Goal: Transaction & Acquisition: Book appointment/travel/reservation

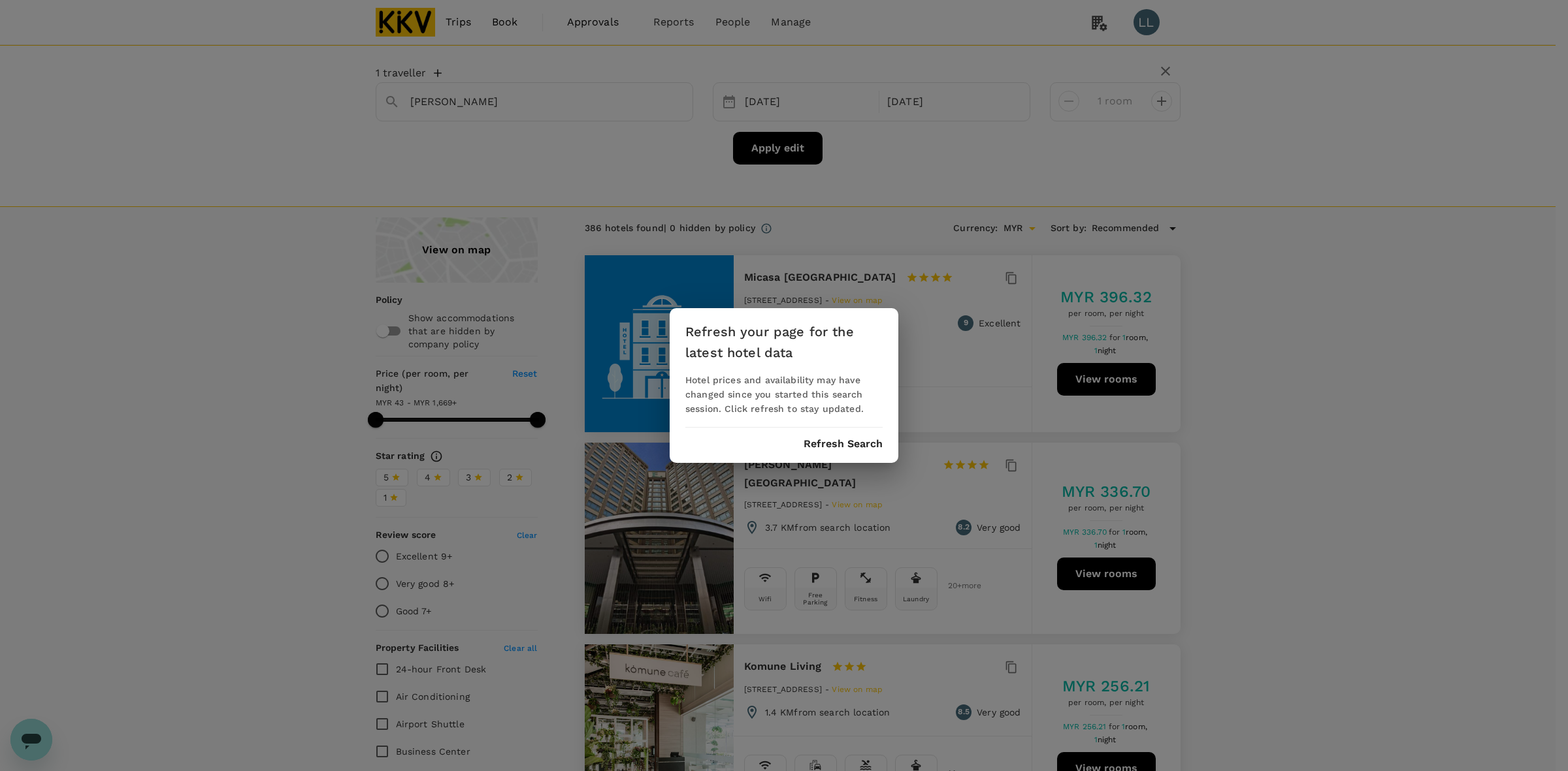
click at [863, 435] on div "Refresh your page for the latest hotel data Hotel prices and availability may h…" at bounding box center [784, 385] width 229 height 155
click at [866, 439] on button "Refresh Search" at bounding box center [843, 444] width 79 height 12
drag, startPoint x: 1333, startPoint y: 396, endPoint x: 1085, endPoint y: 261, distance: 282.4
click at [1328, 393] on div "Refresh your page for the latest hotel data Hotel prices and availability may h…" at bounding box center [784, 385] width 1568 height 771
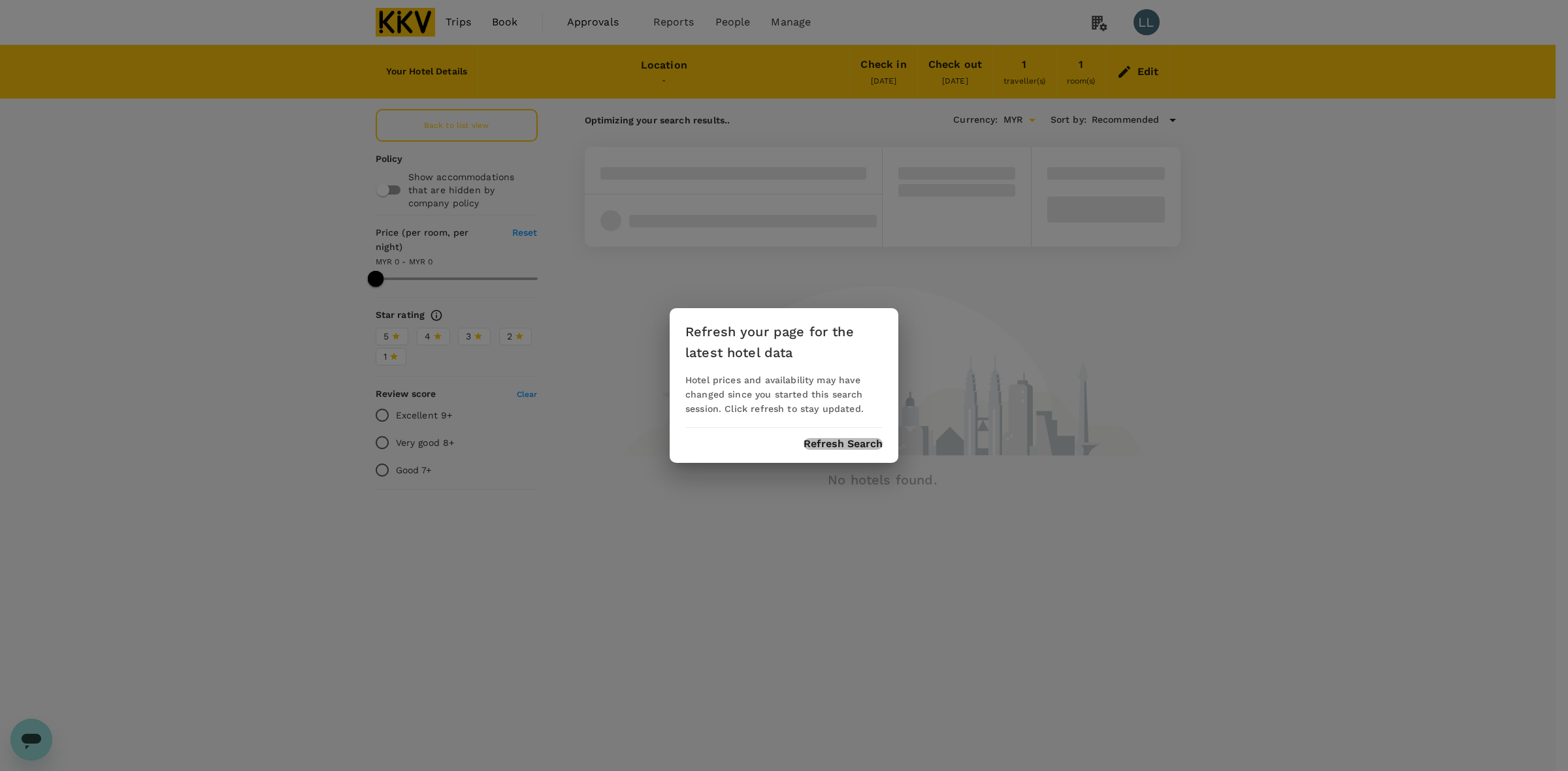
click at [830, 447] on button "Refresh Search" at bounding box center [843, 444] width 79 height 12
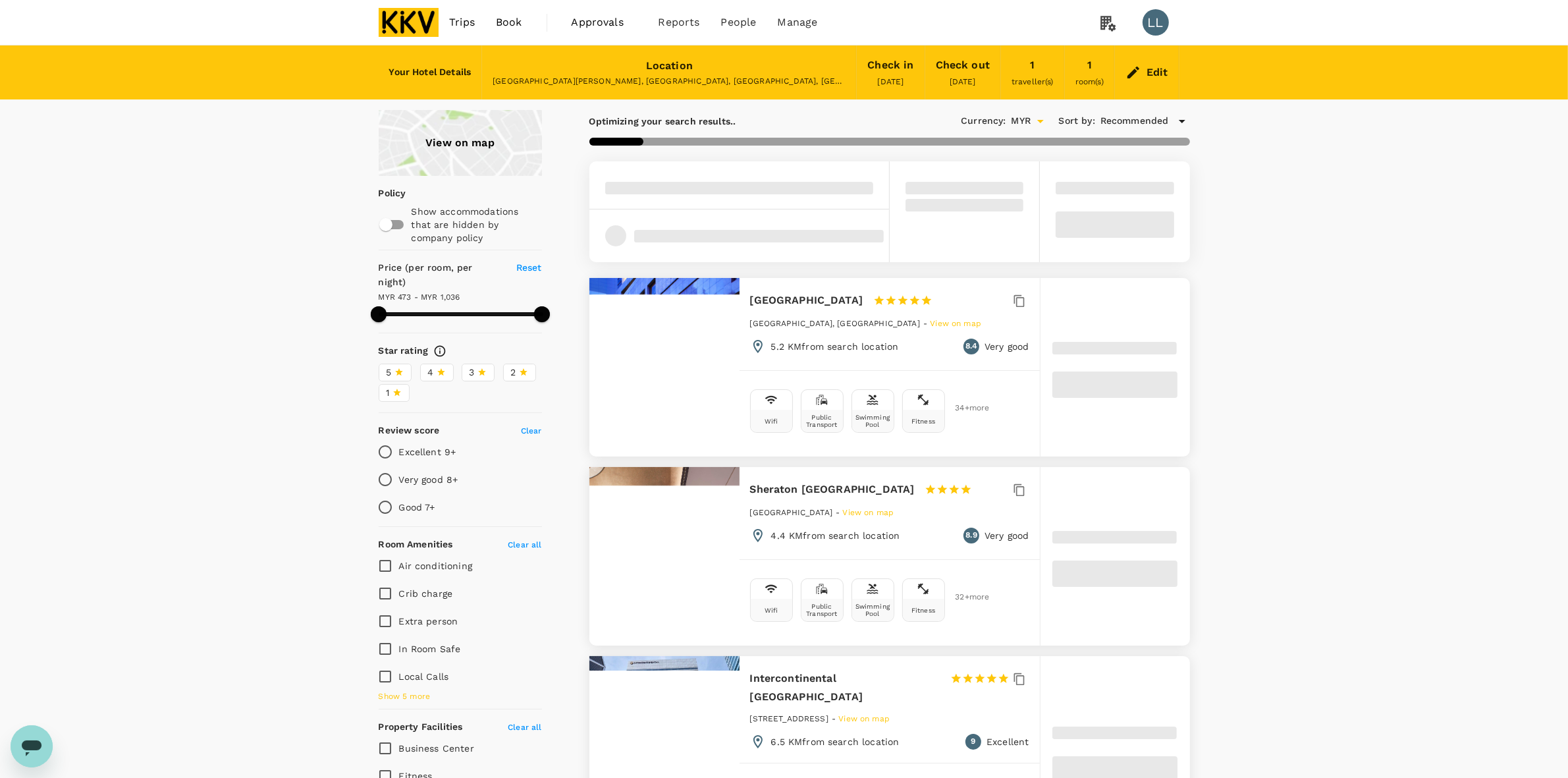
type input "1035.45"
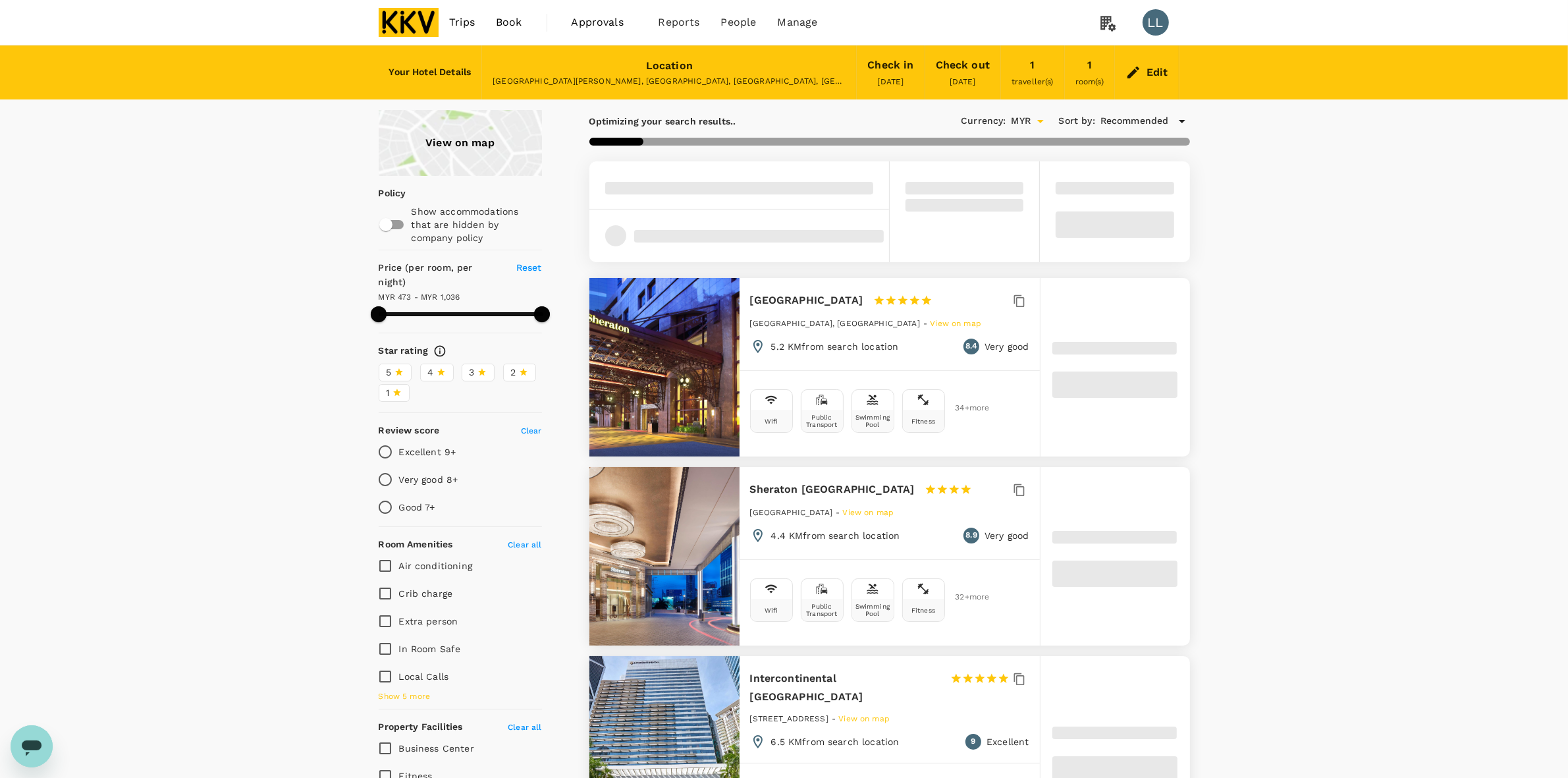
type input "73.45"
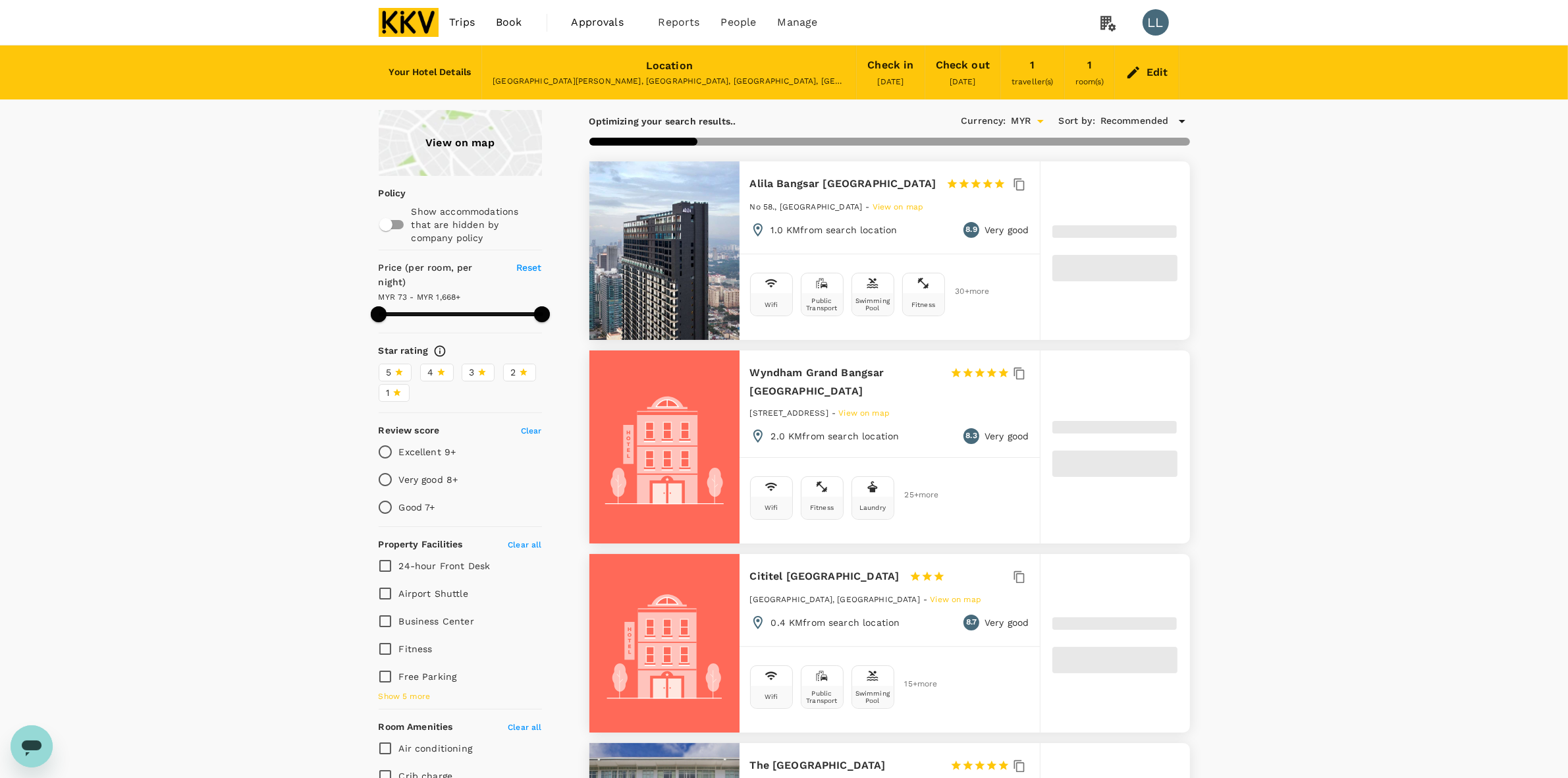
type input "1667.51"
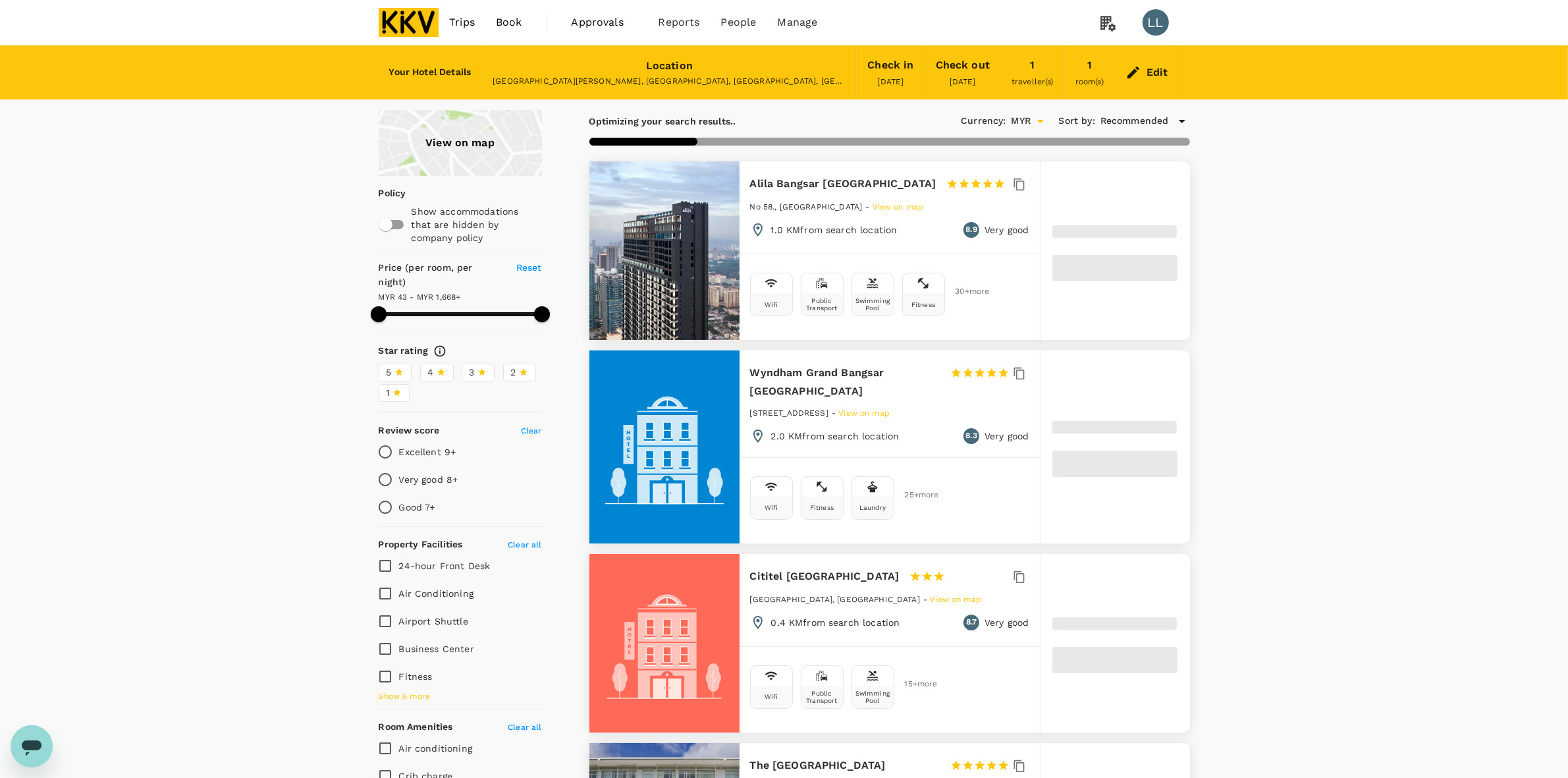
type input "42.51"
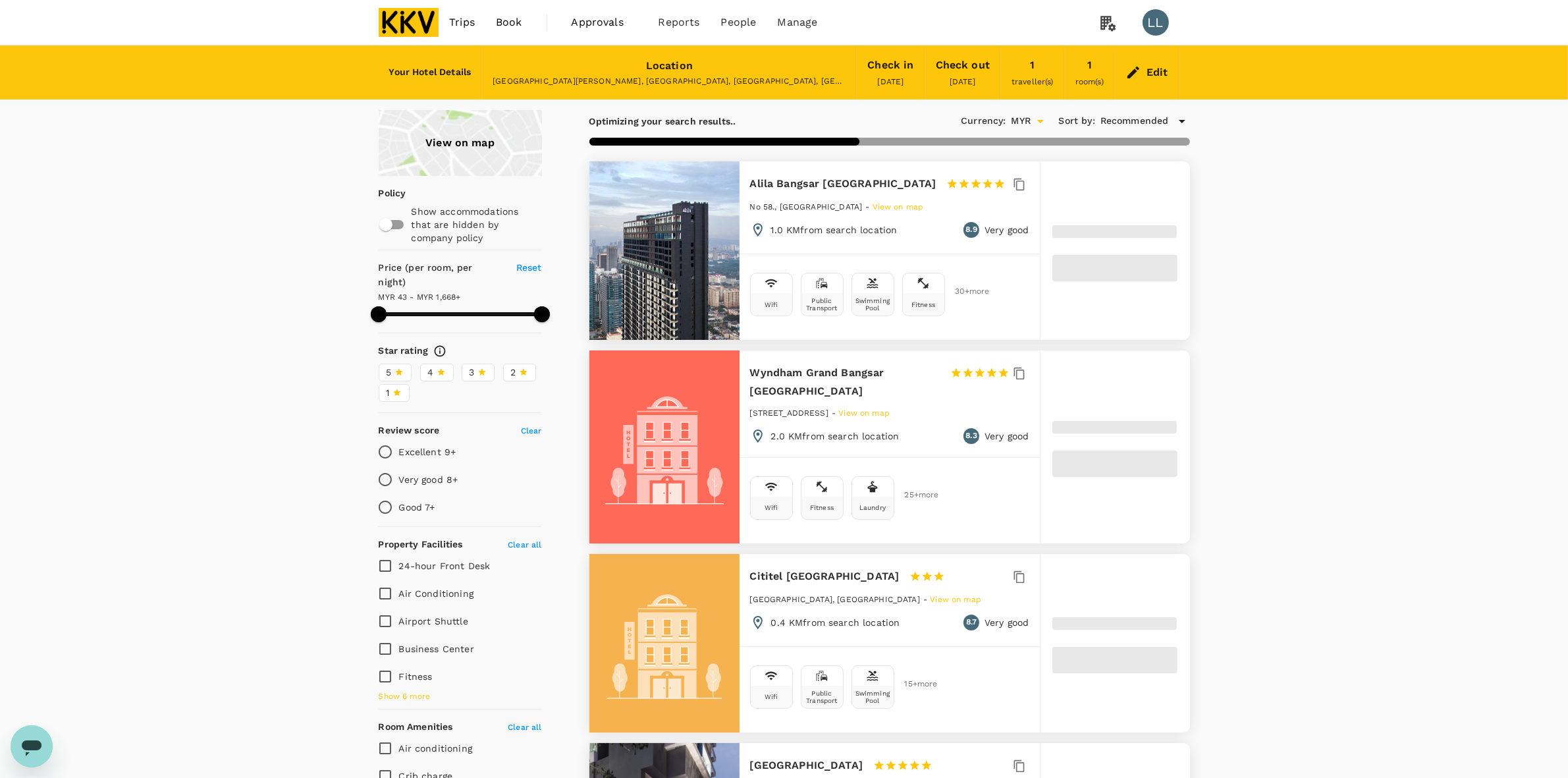
click at [1148, 74] on div "Edit" at bounding box center [1157, 72] width 22 height 18
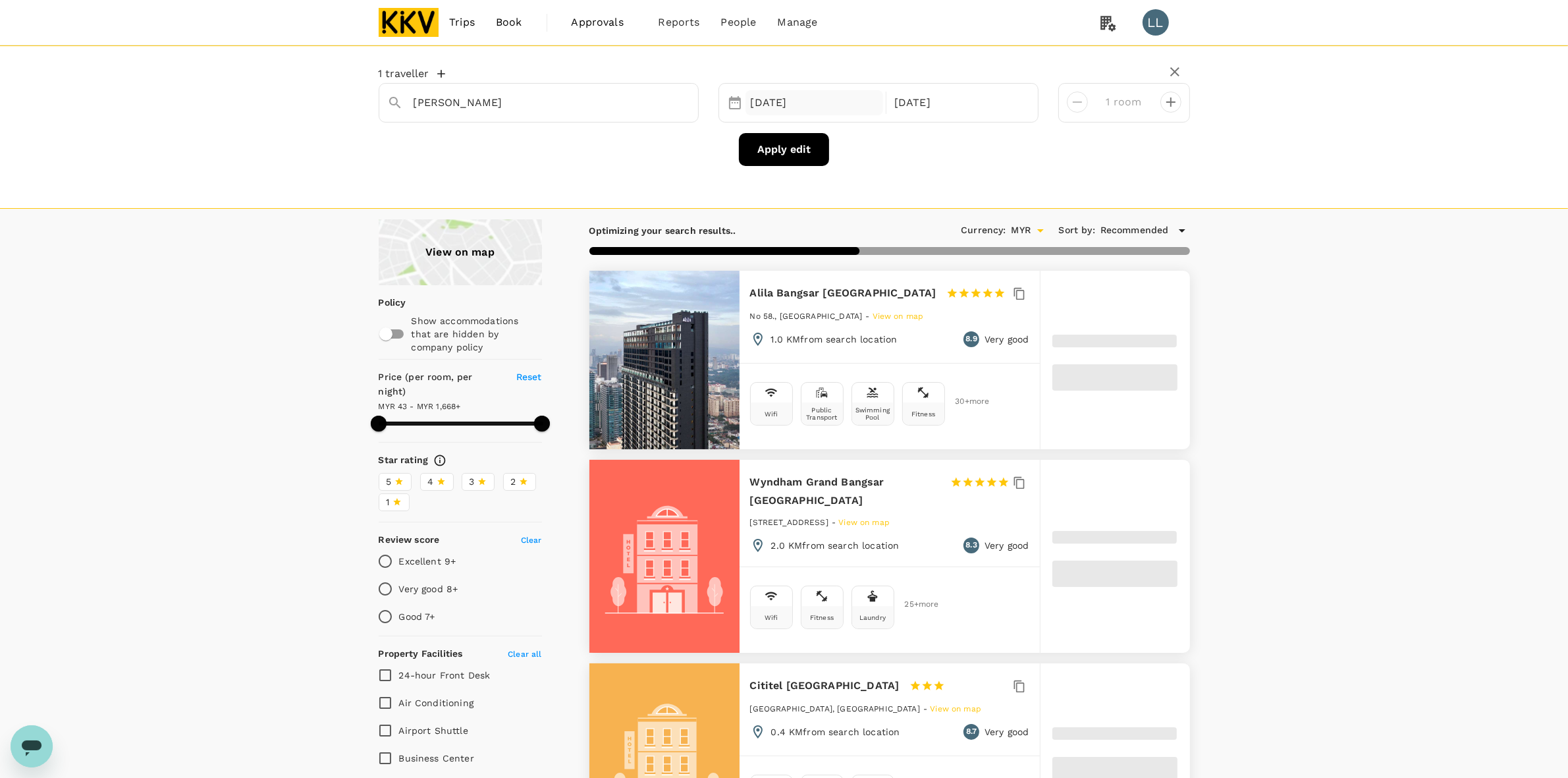
click at [798, 96] on div "[DATE]" at bounding box center [814, 103] width 138 height 26
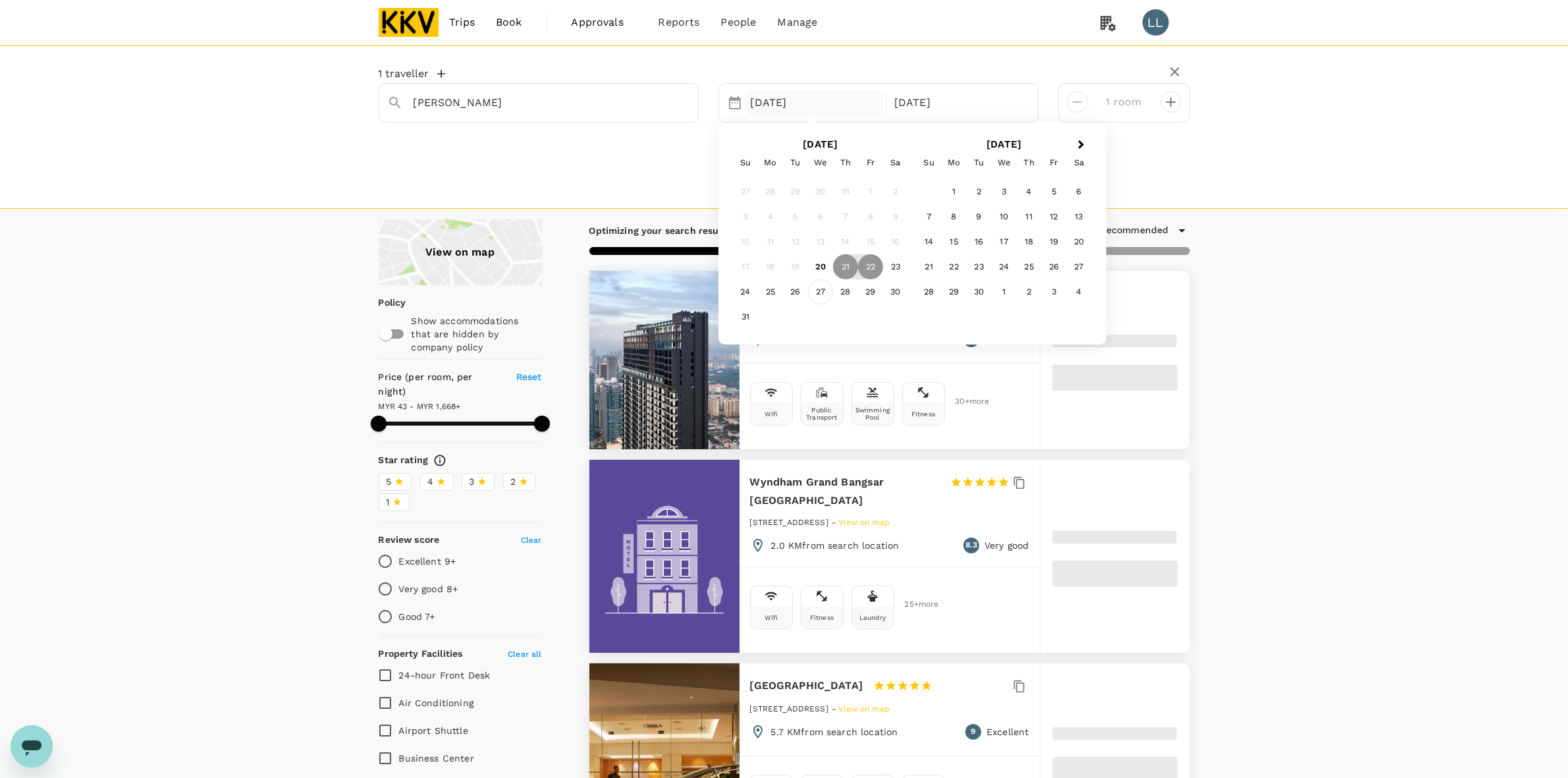
click at [818, 295] on div "27" at bounding box center [821, 292] width 25 height 25
click at [865, 293] on div "29" at bounding box center [870, 292] width 25 height 25
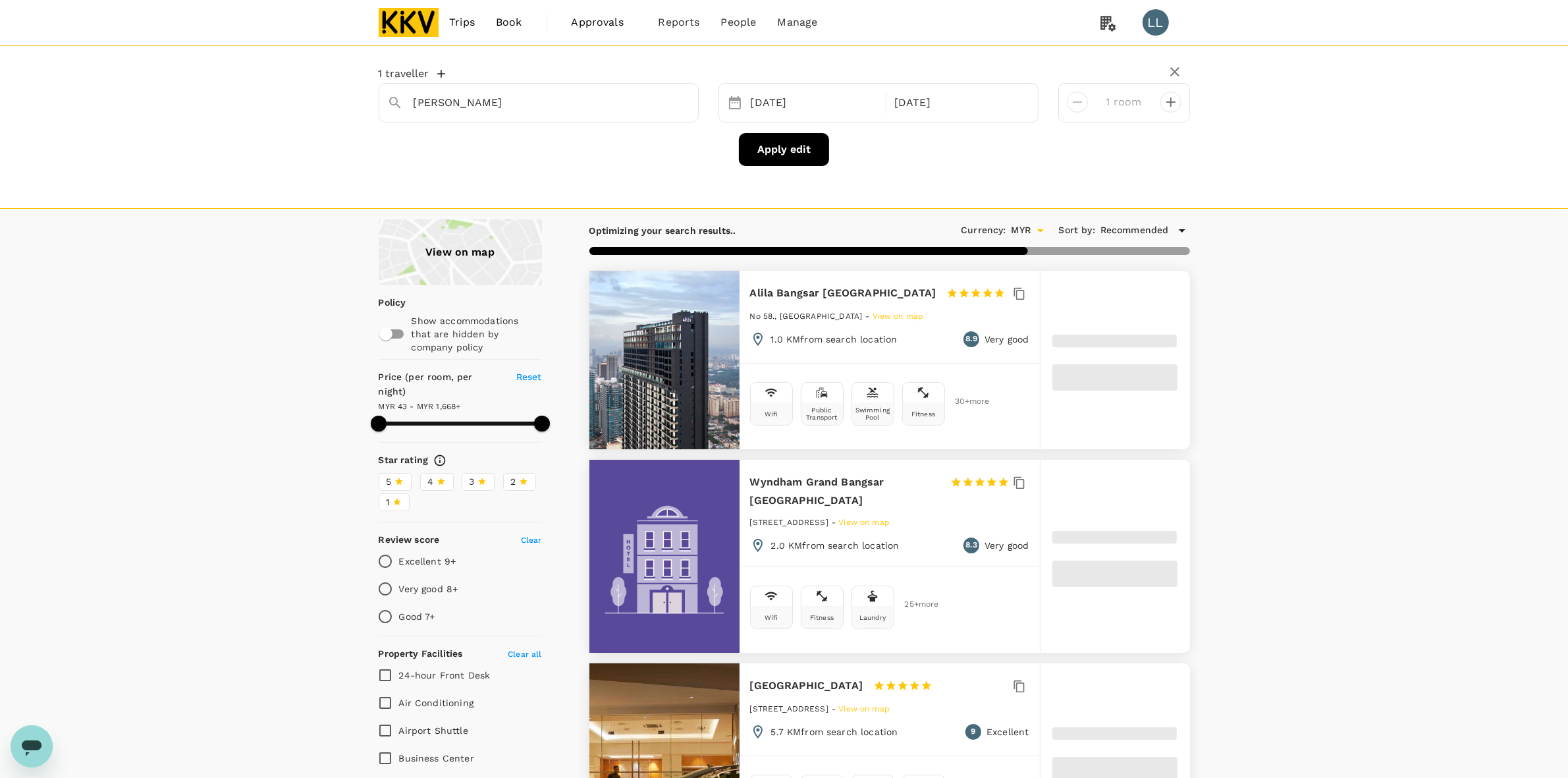
click at [601, 117] on div "[PERSON_NAME]" at bounding box center [539, 103] width 320 height 39
type input "1667.51"
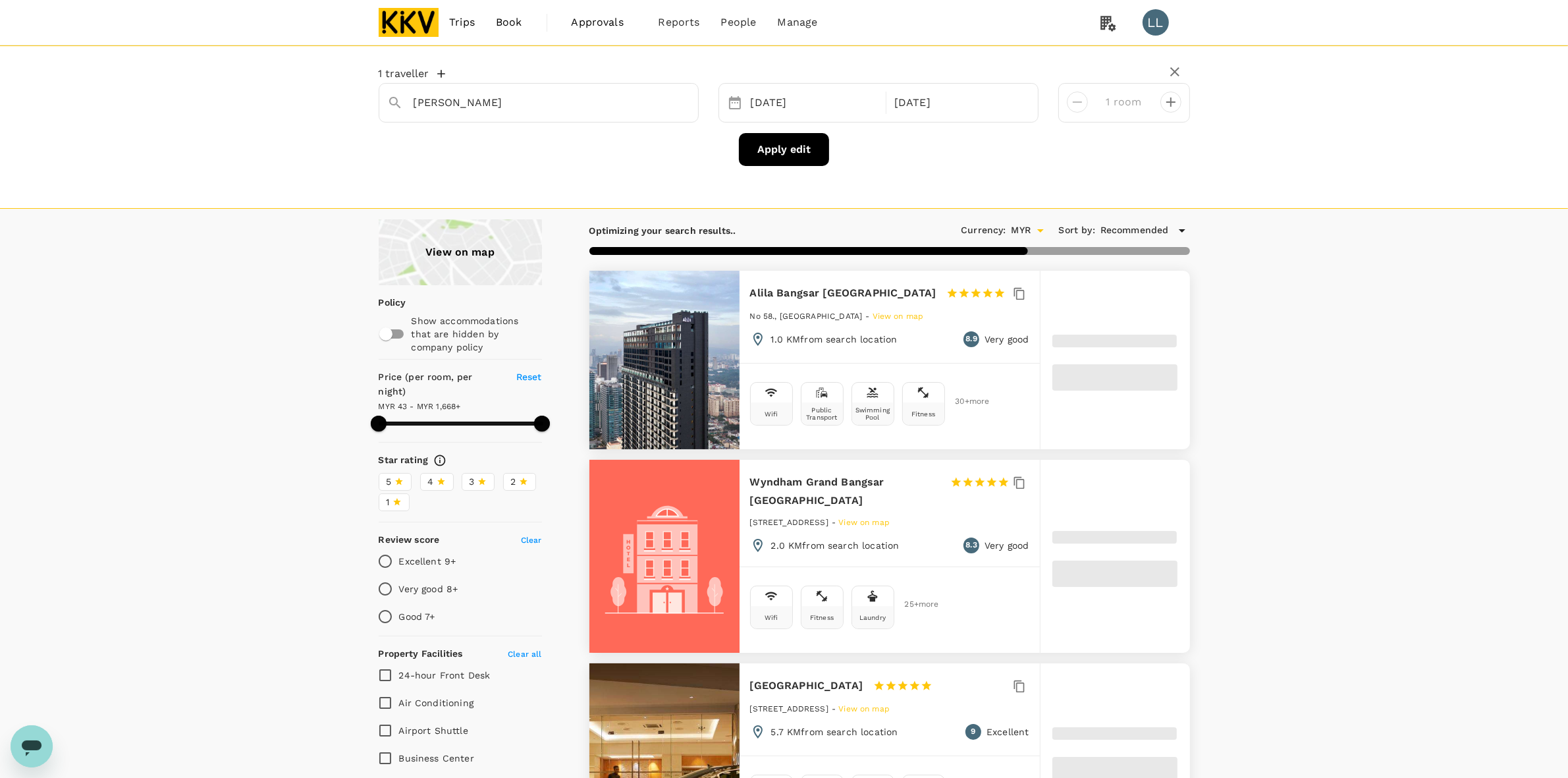
drag, startPoint x: 698, startPoint y: 100, endPoint x: 681, endPoint y: 100, distance: 17.0
click at [695, 100] on div "[PERSON_NAME]" at bounding box center [539, 103] width 320 height 39
click at [681, 100] on icon "Clear" at bounding box center [681, 103] width 13 height 13
click at [614, 100] on input "text" at bounding box center [533, 102] width 240 height 20
type input "ozo"
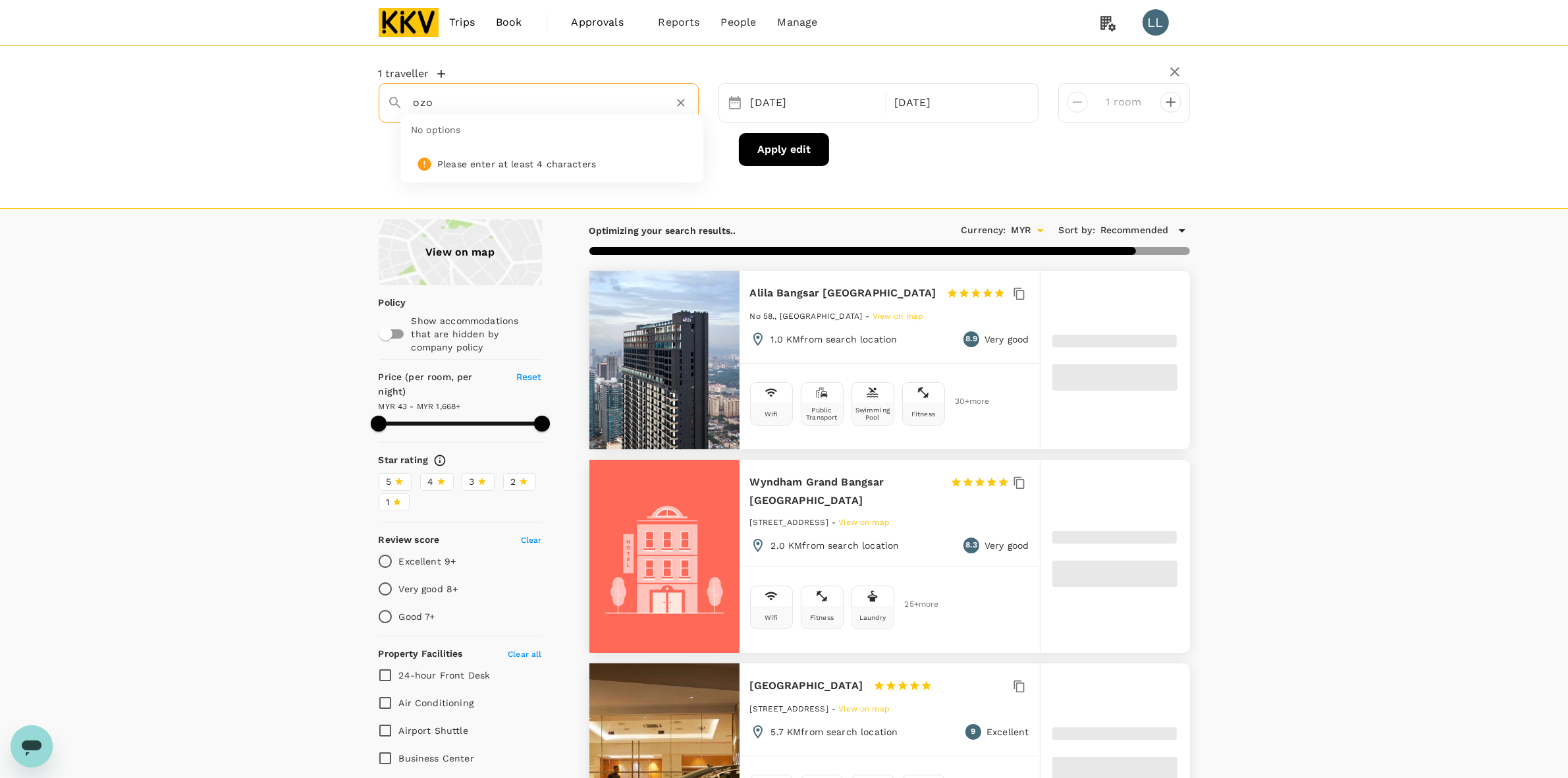
type input "1667.51"
type input "ozo"
type input "1667.51"
type input "ozo penang"
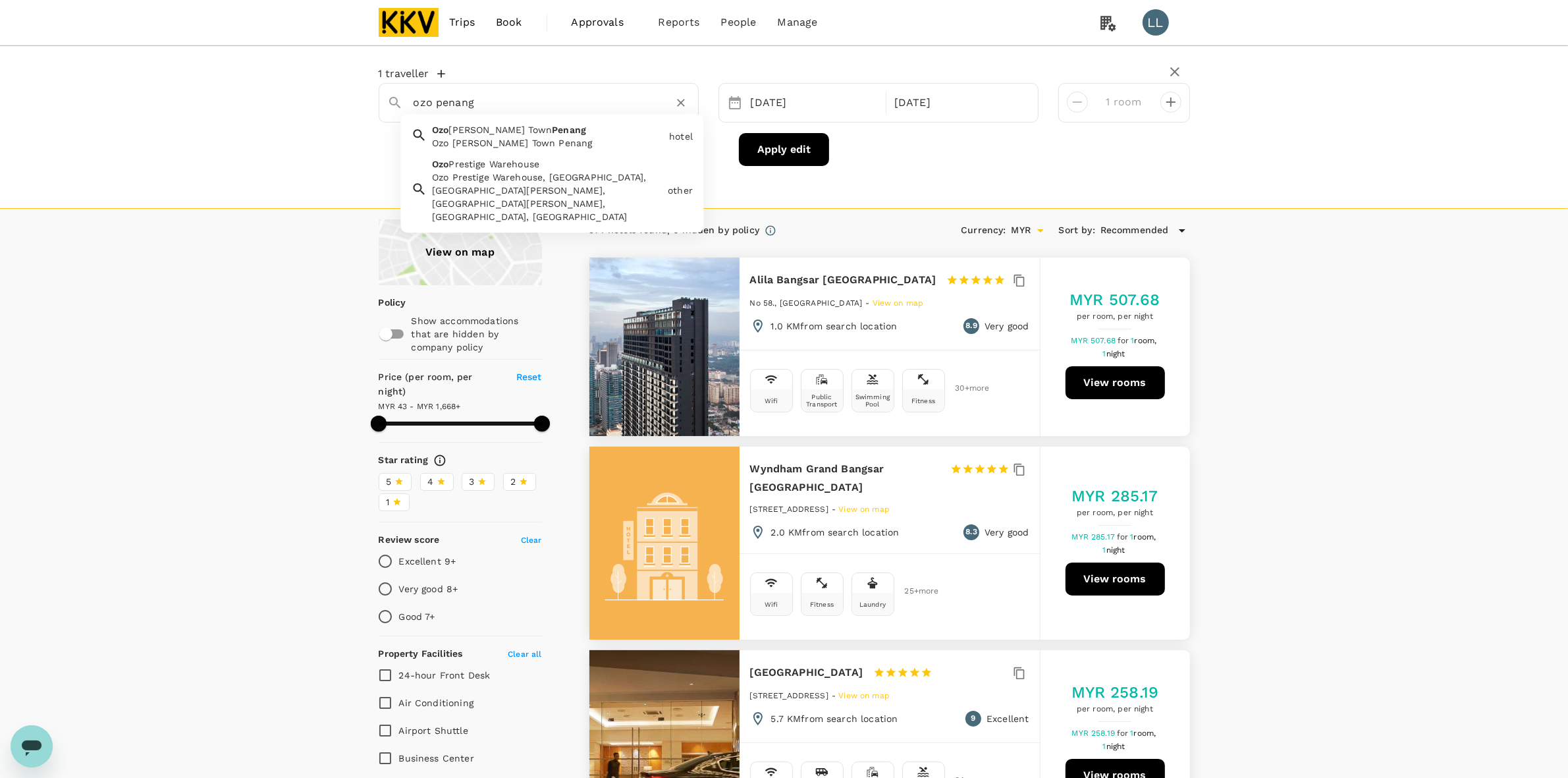
type input "1667.51"
click at [528, 141] on div "Ozo [PERSON_NAME] Town Penang" at bounding box center [548, 143] width 232 height 13
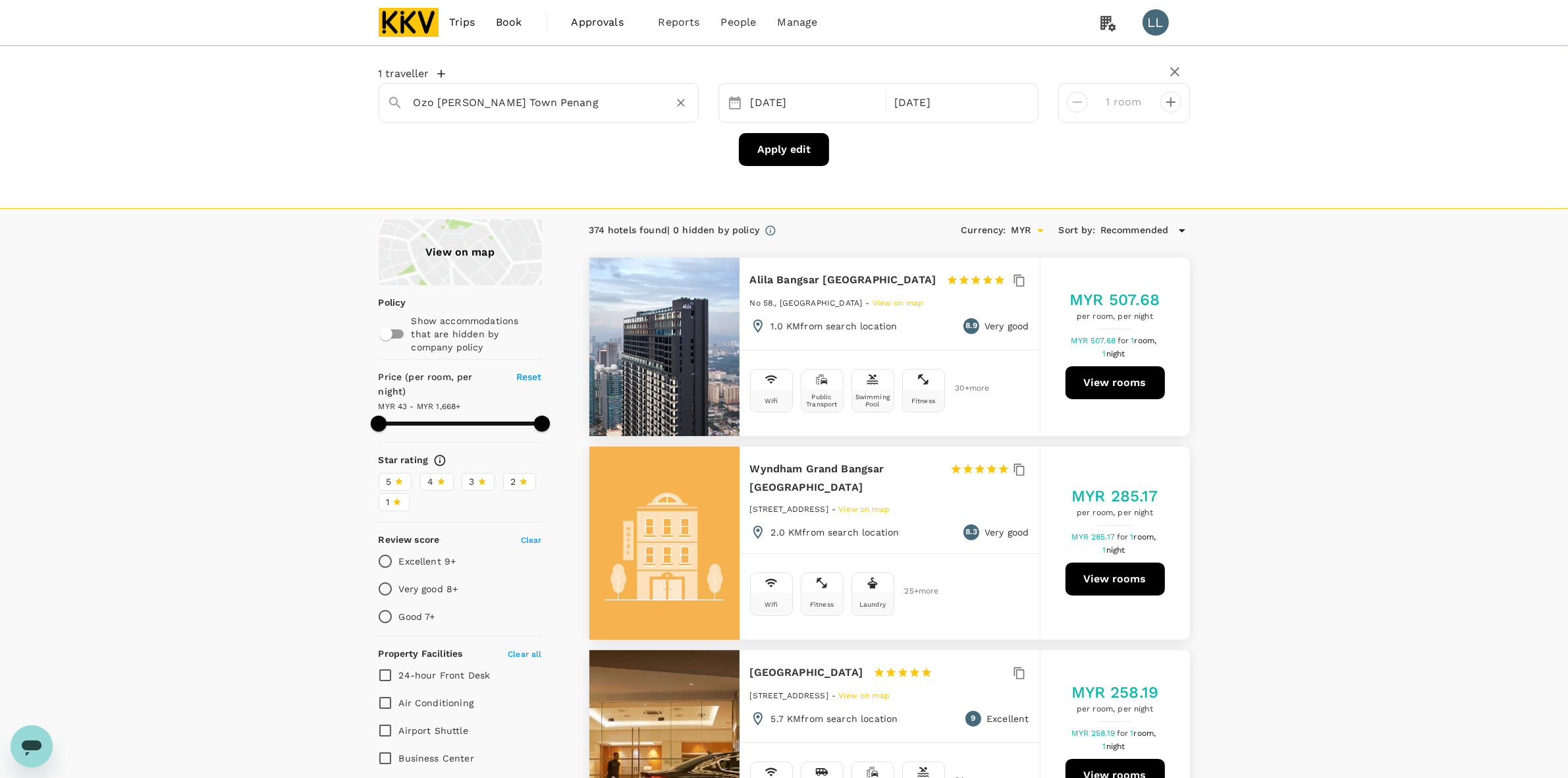
type input "Ozo [PERSON_NAME] Town Penang"
click at [804, 155] on button "Apply edit" at bounding box center [784, 149] width 90 height 33
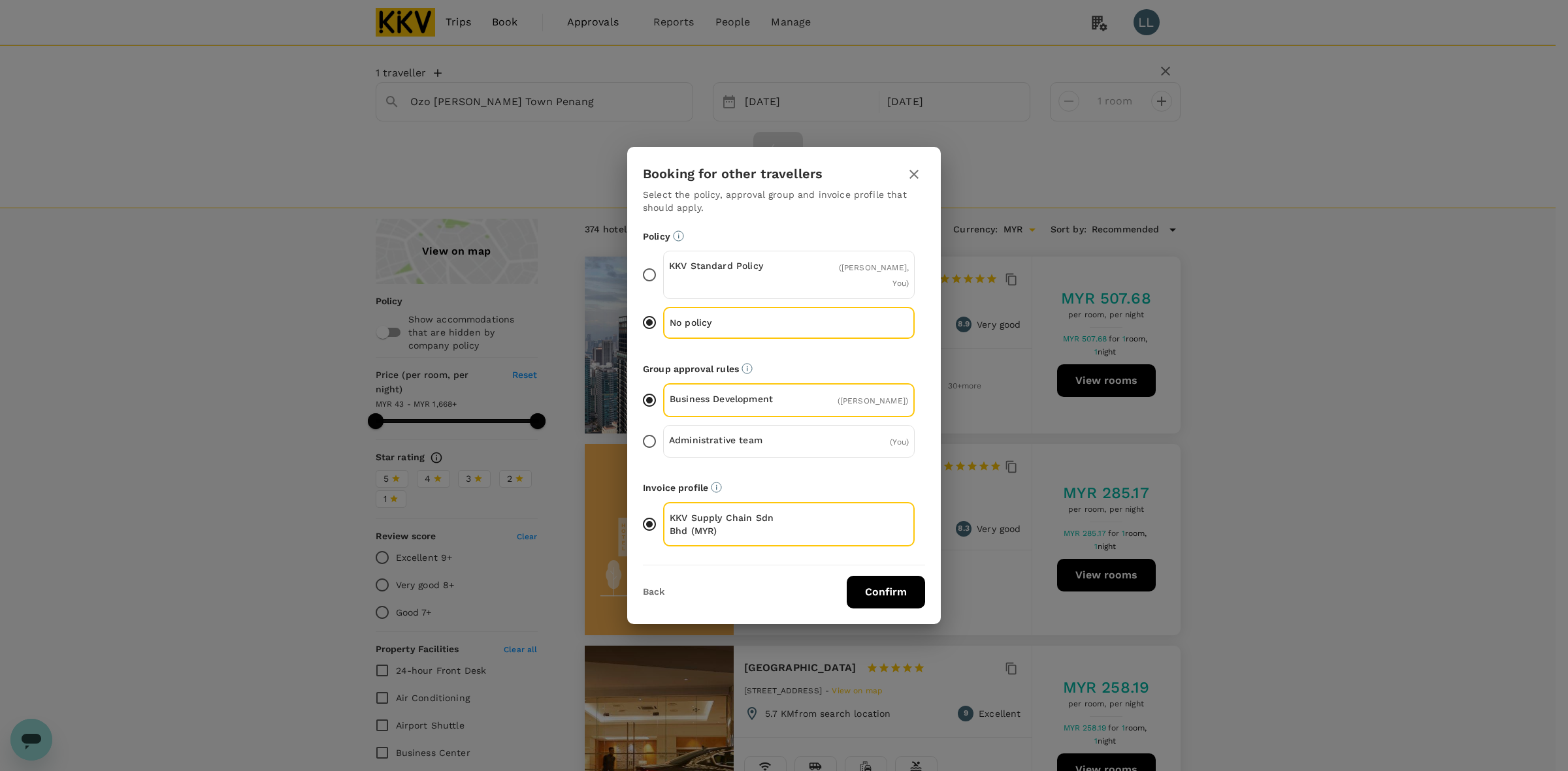
click at [875, 604] on button "Confirm" at bounding box center [886, 592] width 78 height 33
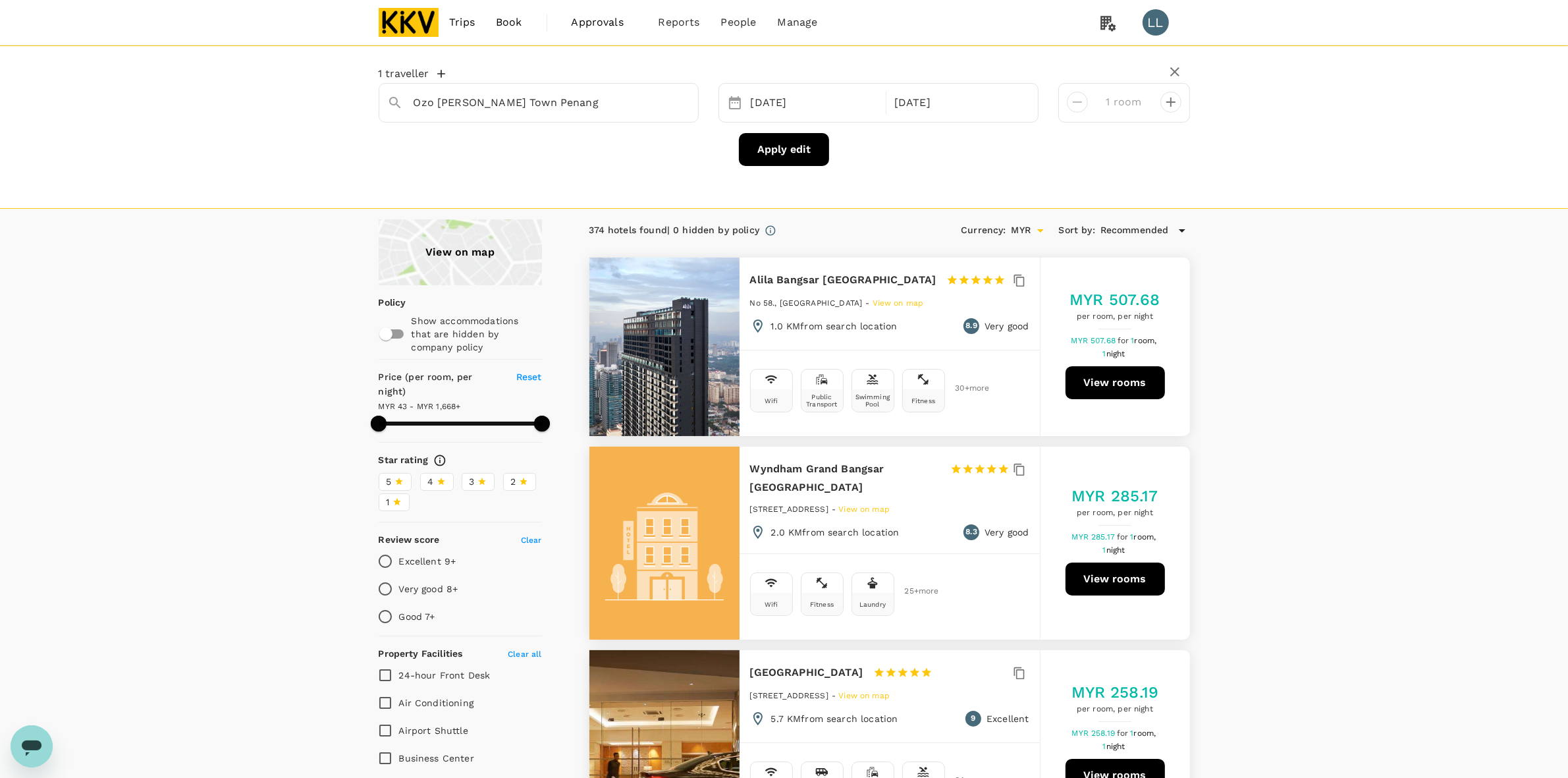
click at [882, 598] on div "Laundry" at bounding box center [873, 604] width 41 height 22
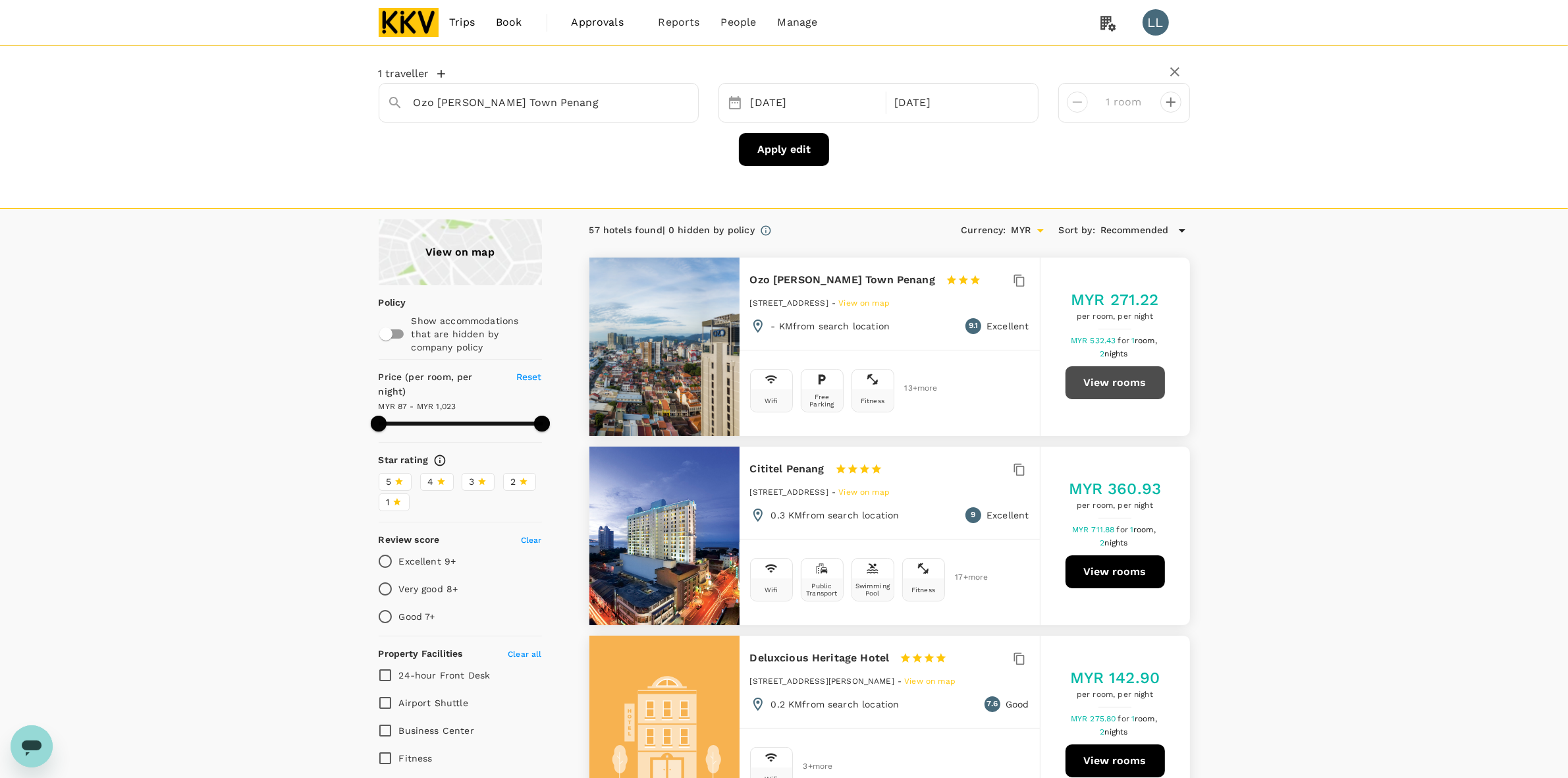
click at [1111, 383] on button "View rooms" at bounding box center [1116, 382] width 100 height 33
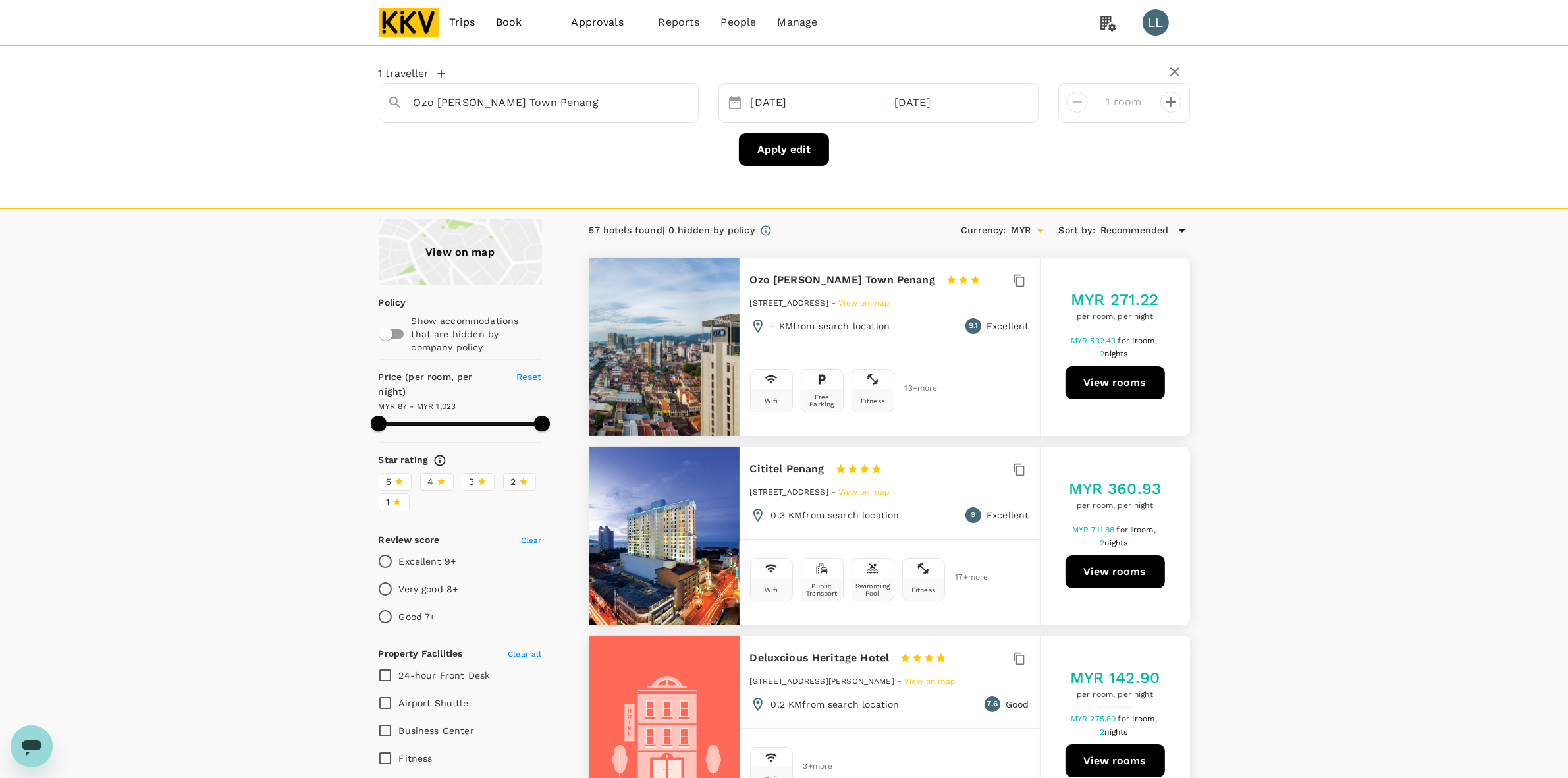
type input "1022.92"
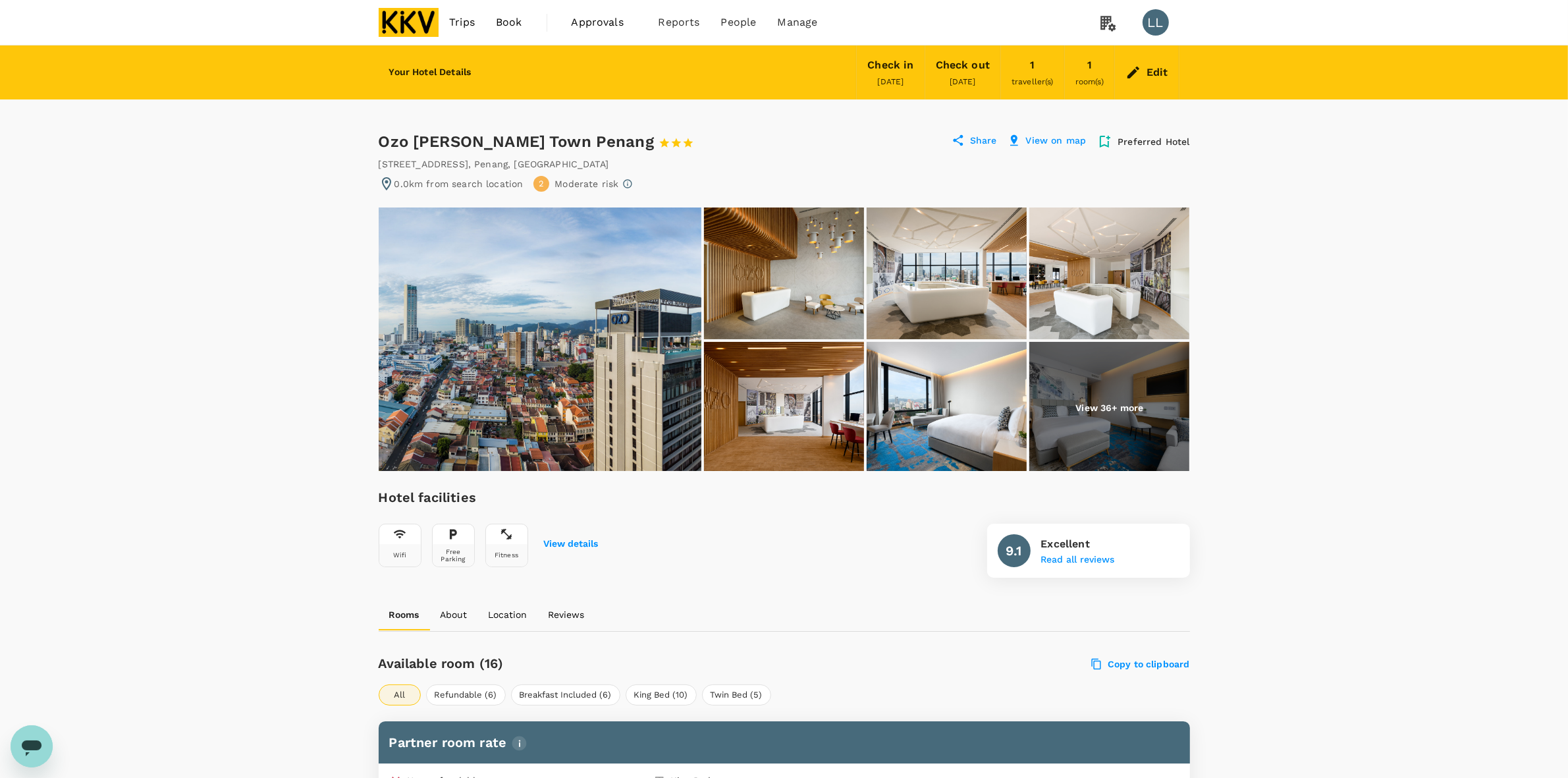
click at [1151, 61] on div "Edit" at bounding box center [1146, 72] width 64 height 46
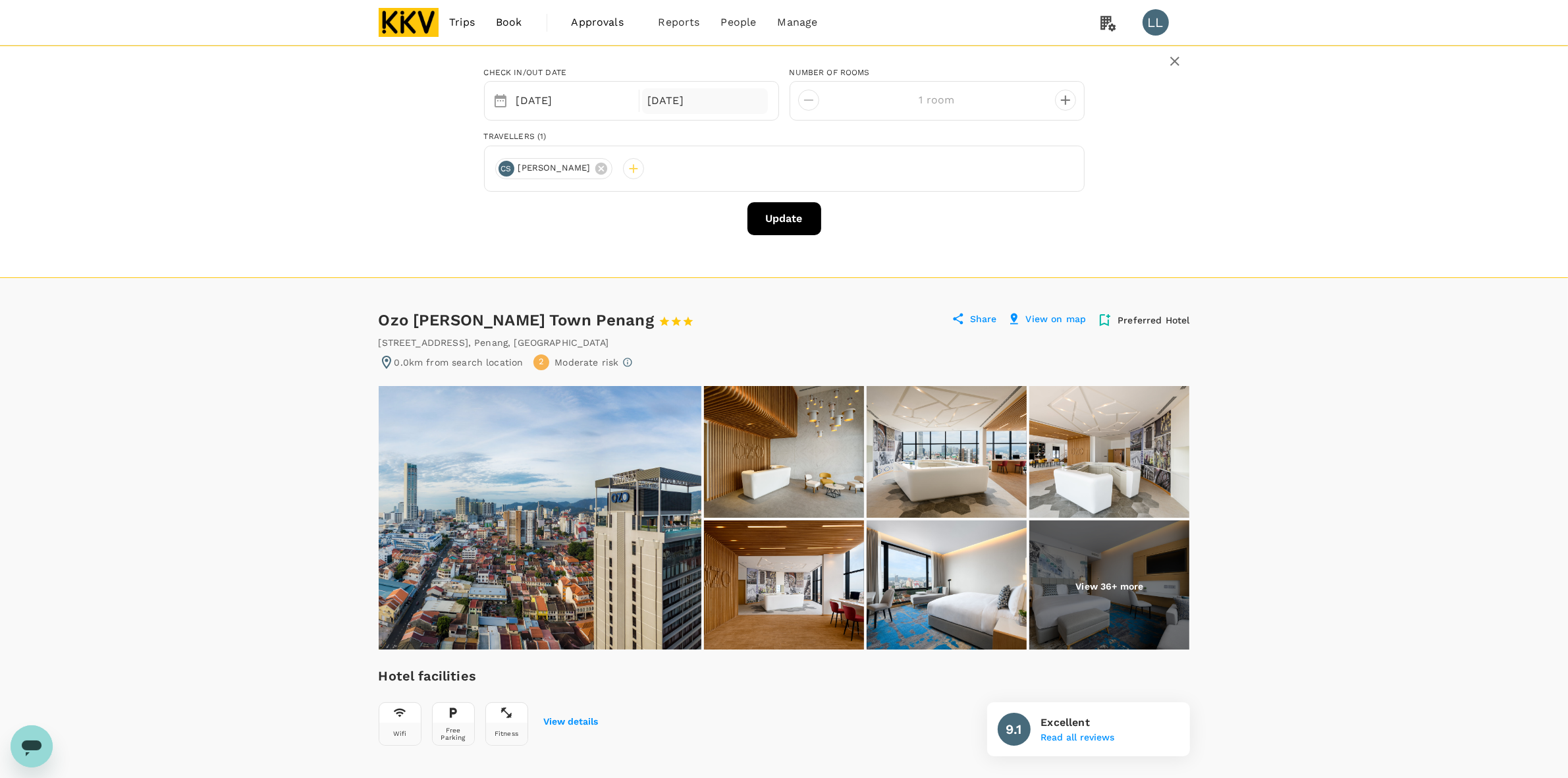
click at [679, 99] on div "[DATE]" at bounding box center [705, 101] width 126 height 26
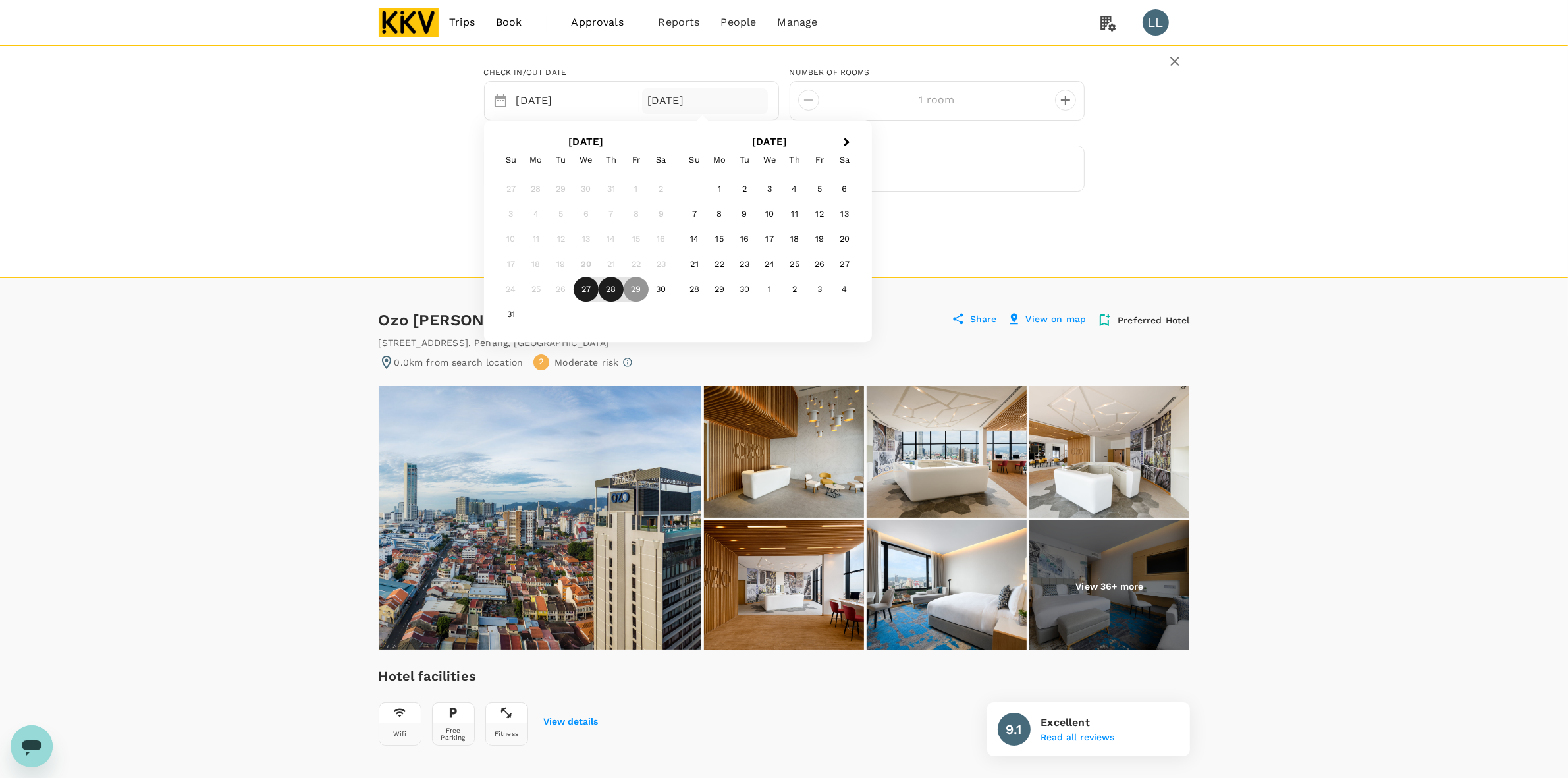
click at [614, 293] on div "28" at bounding box center [611, 290] width 25 height 25
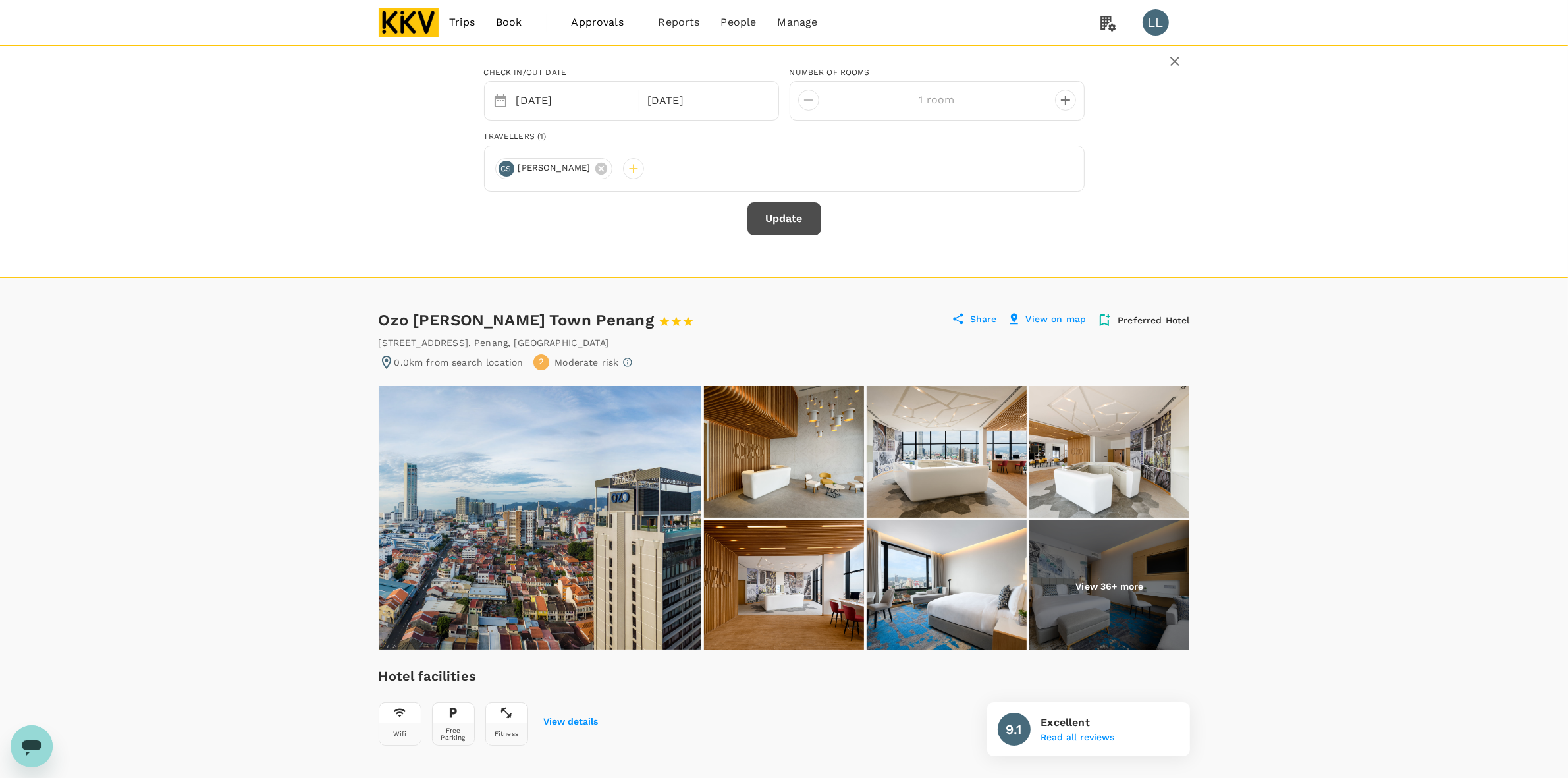
click at [811, 213] on button "Update" at bounding box center [784, 219] width 74 height 33
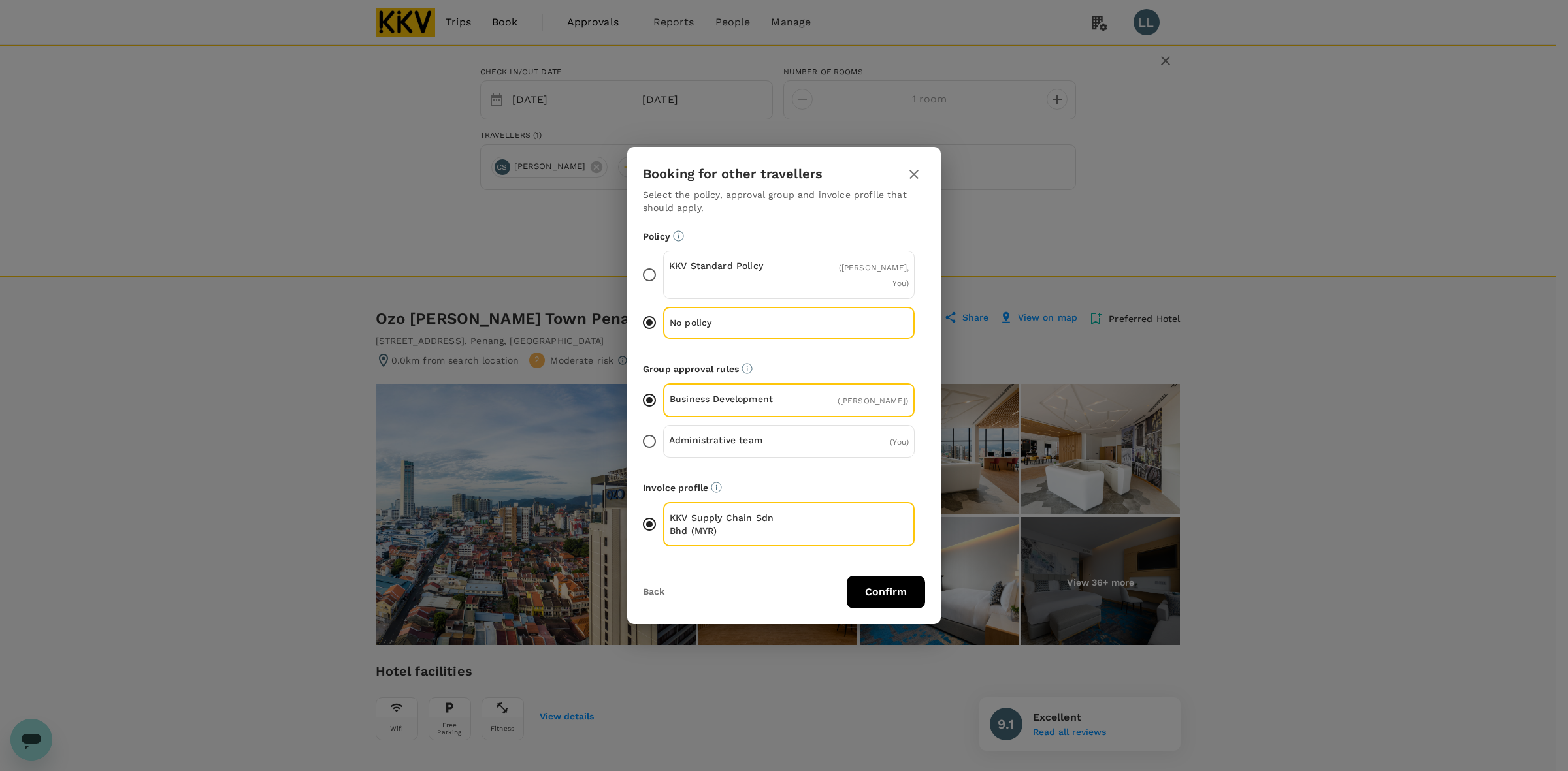
click at [874, 589] on button "Confirm" at bounding box center [886, 592] width 78 height 33
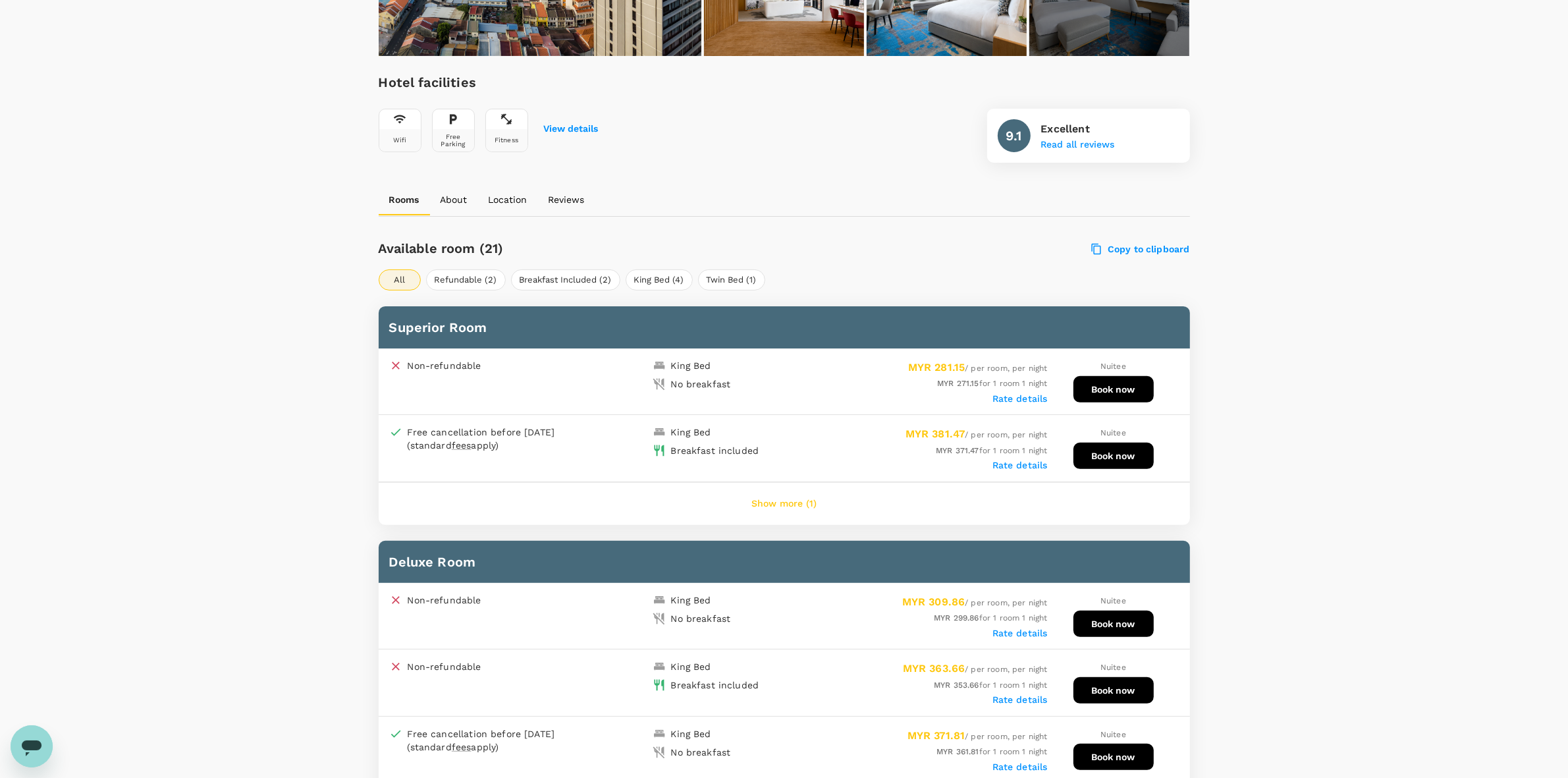
scroll to position [576, 0]
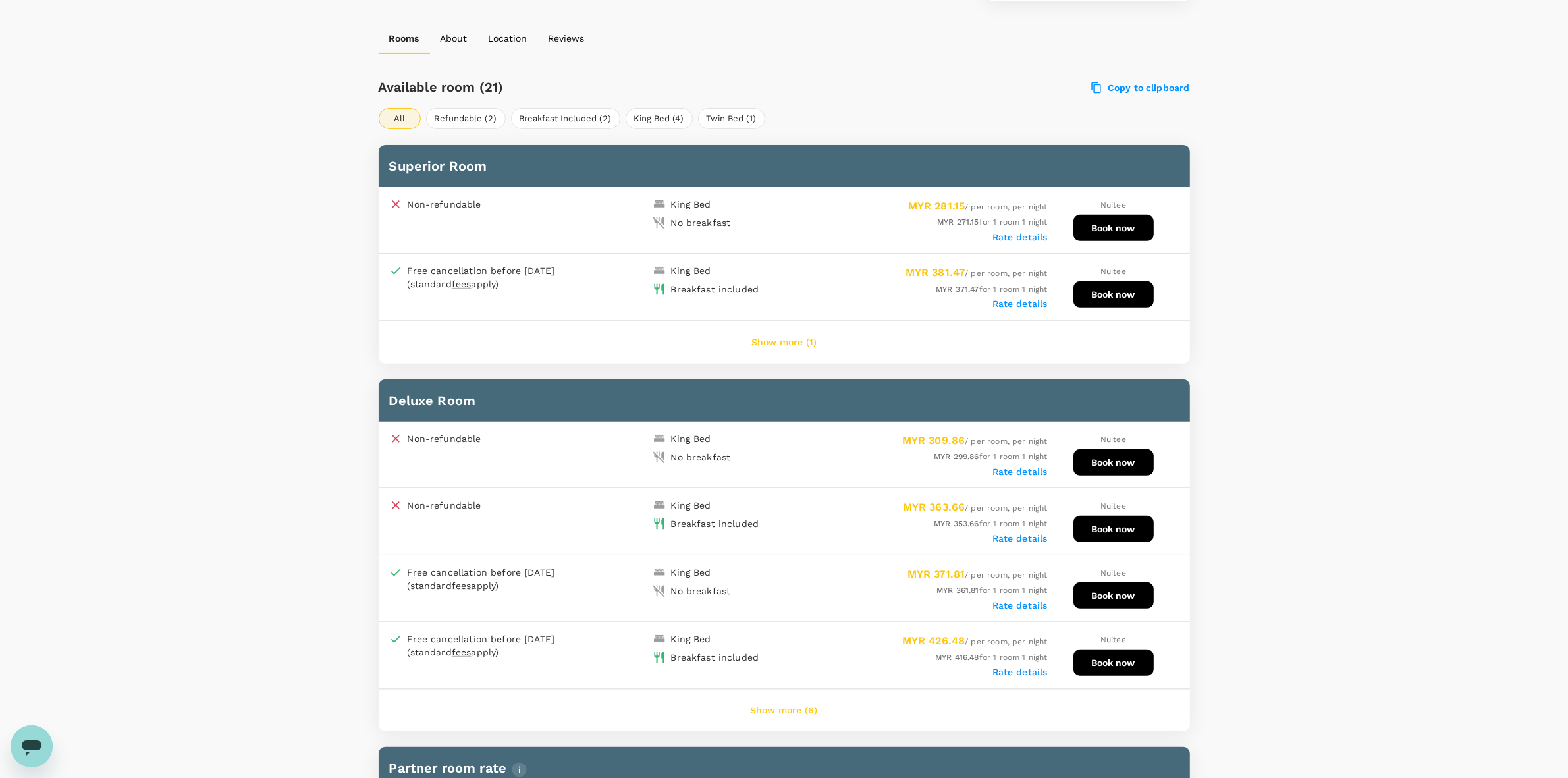
drag, startPoint x: 1363, startPoint y: 266, endPoint x: 1357, endPoint y: 262, distance: 7.2
click at [806, 699] on button "Show more (6)" at bounding box center [784, 711] width 104 height 32
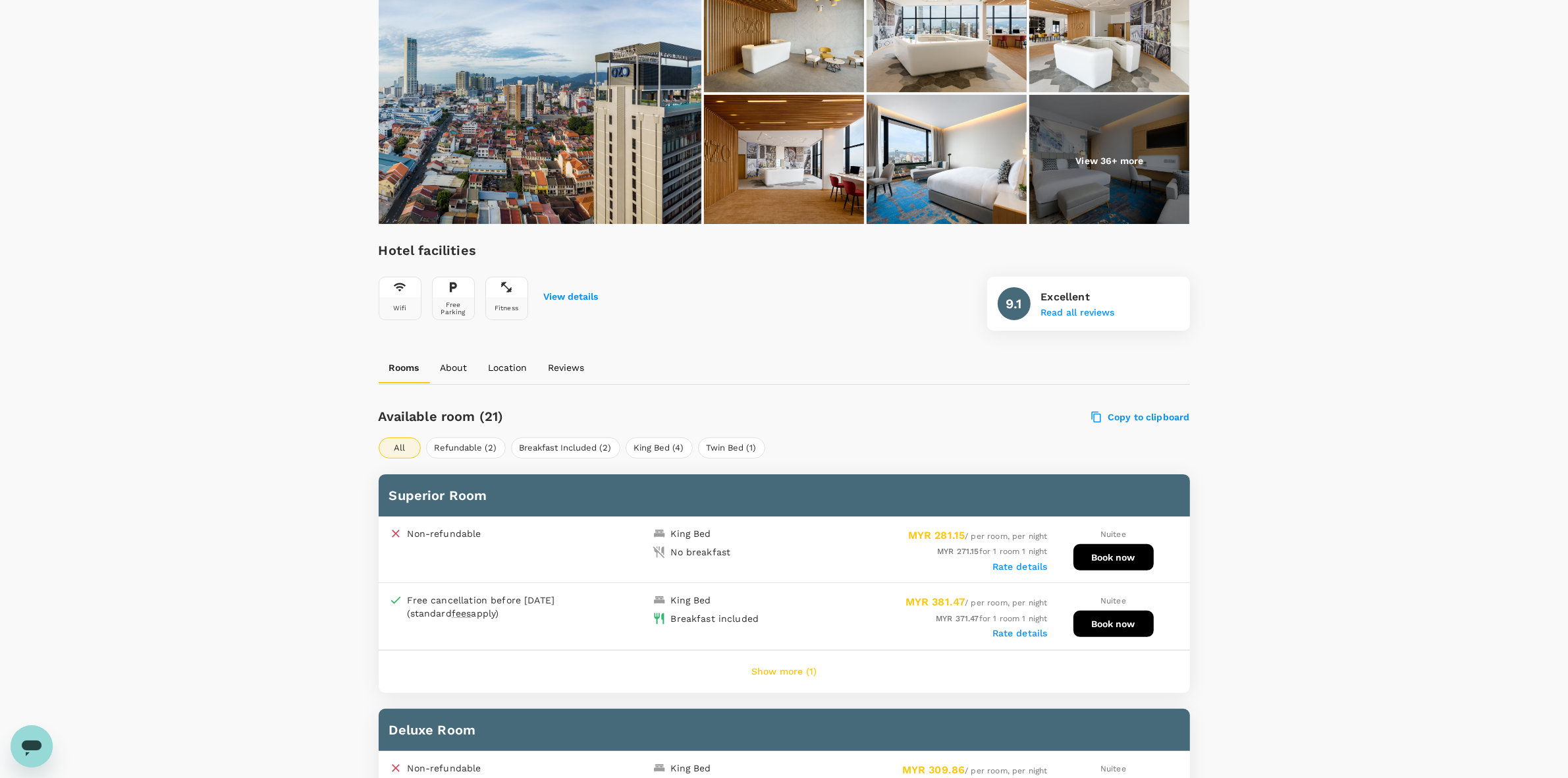
scroll to position [494, 0]
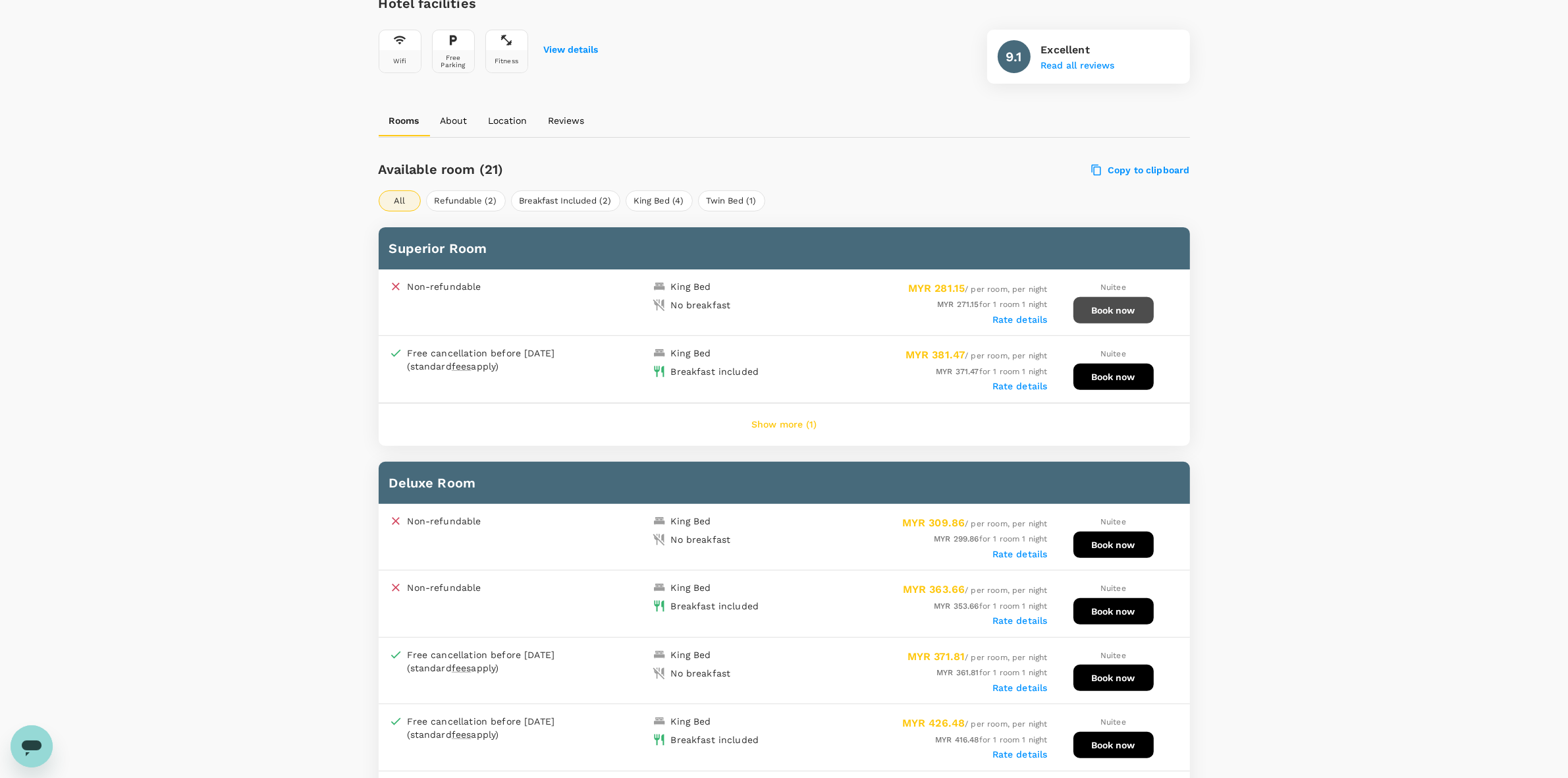
click at [1109, 309] on button "Book now" at bounding box center [1113, 310] width 80 height 26
